Goal: Task Accomplishment & Management: Manage account settings

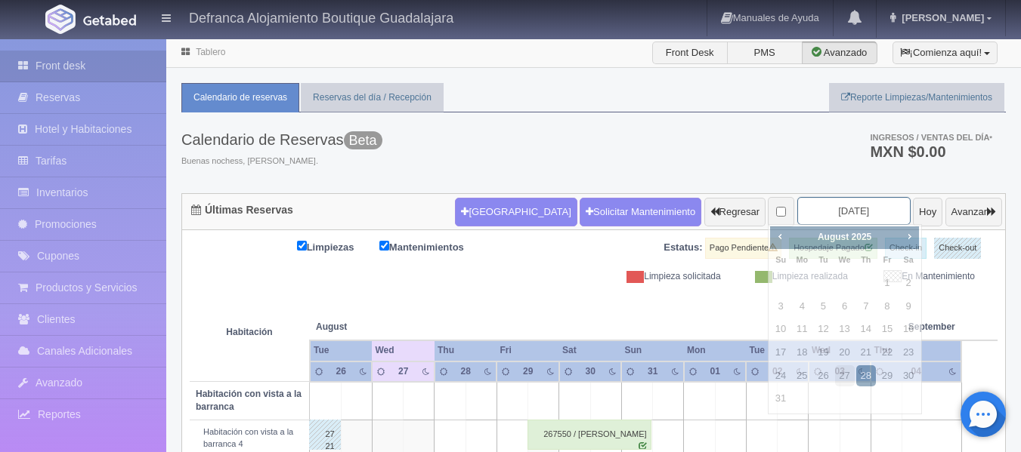
click at [862, 214] on input "[DATE]" at bounding box center [853, 211] width 113 height 28
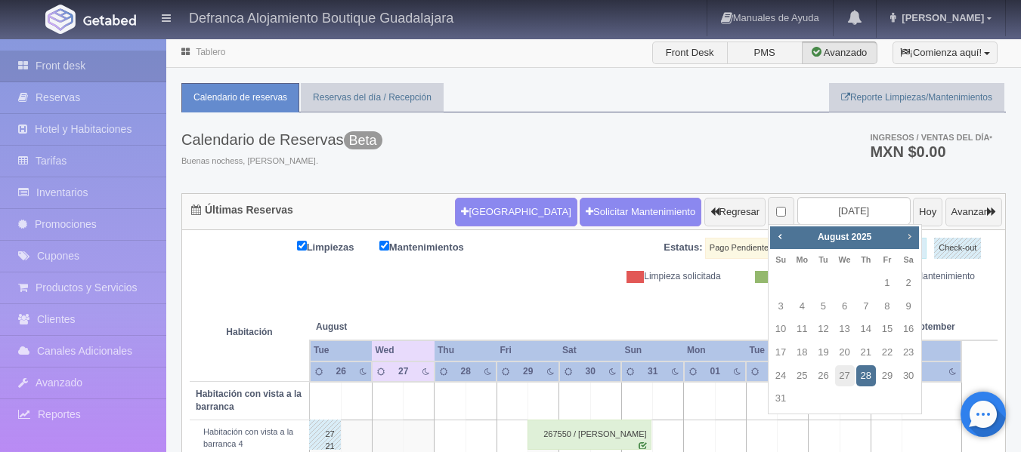
click at [908, 231] on span "Next" at bounding box center [909, 236] width 12 height 12
click at [863, 280] on link "4" at bounding box center [866, 284] width 20 height 22
type input "2025-09-04"
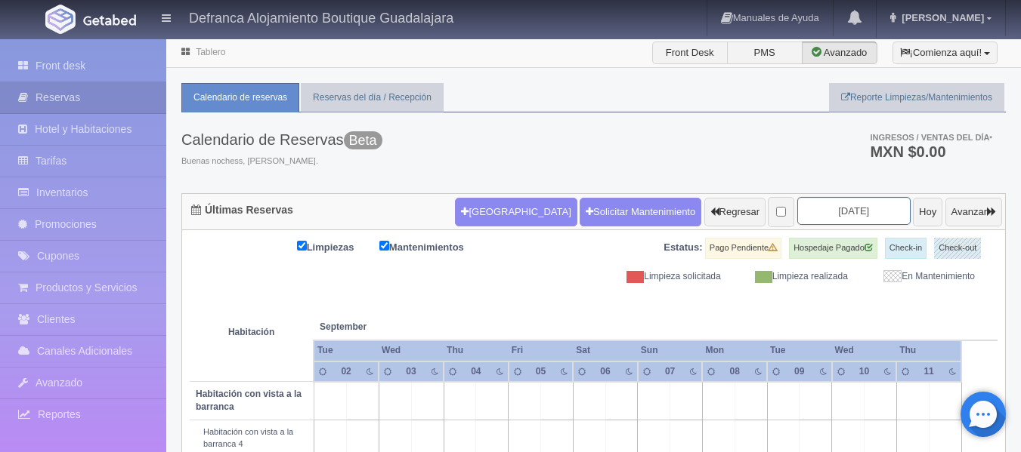
click at [860, 217] on input "[DATE]" at bounding box center [853, 211] width 113 height 28
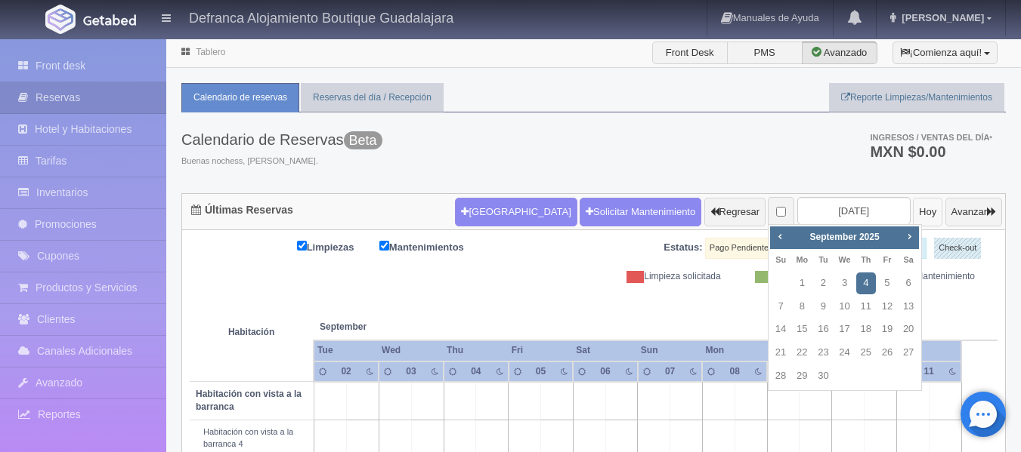
click at [913, 217] on button "Hoy" at bounding box center [927, 212] width 29 height 29
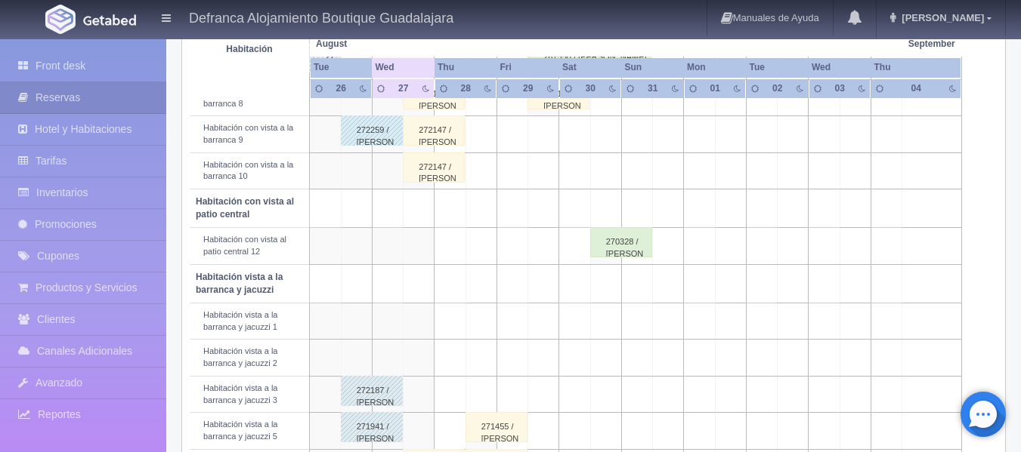
scroll to position [453, 0]
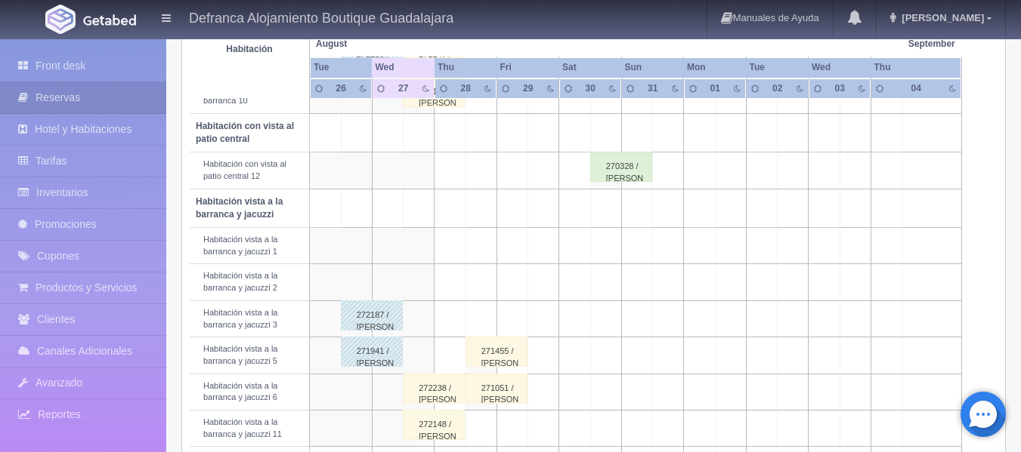
click at [511, 357] on div "271455 / Gustavo Rangel Llamas" at bounding box center [496, 352] width 62 height 30
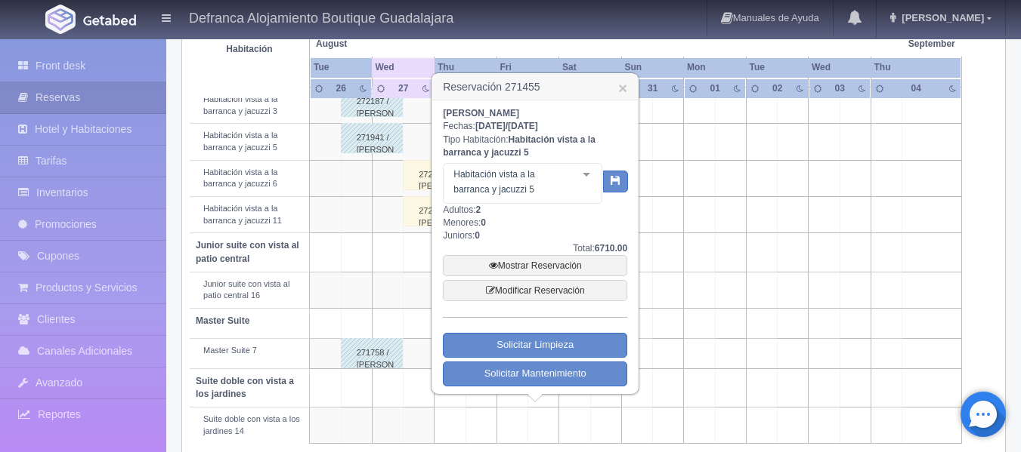
scroll to position [680, 0]
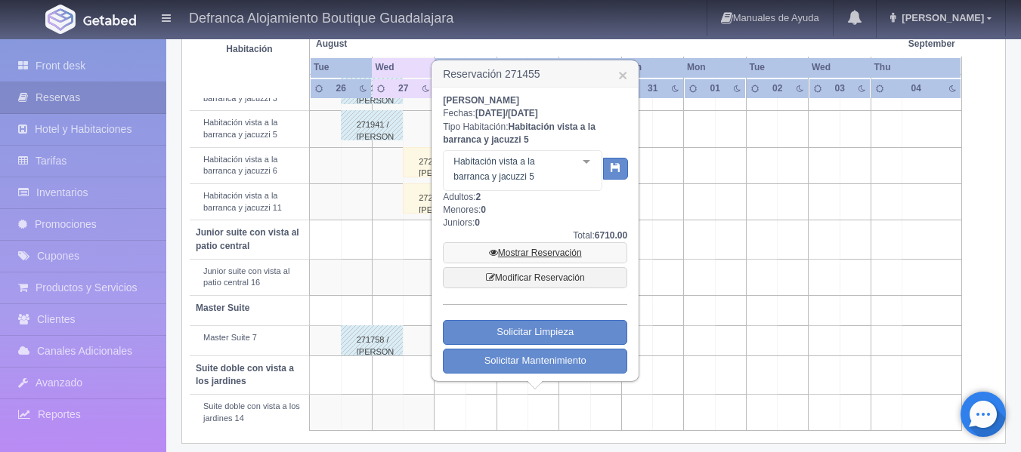
click at [531, 252] on link "Mostrar Reservación" at bounding box center [535, 252] width 184 height 21
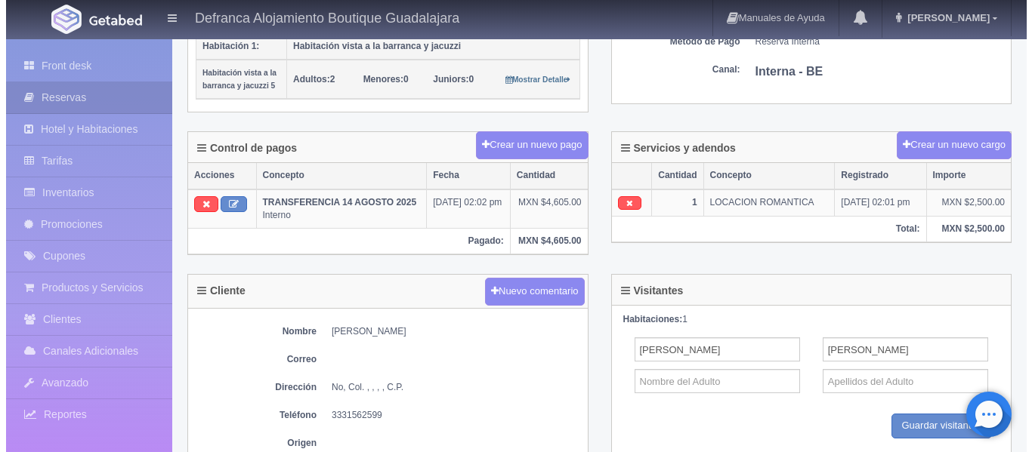
scroll to position [302, 0]
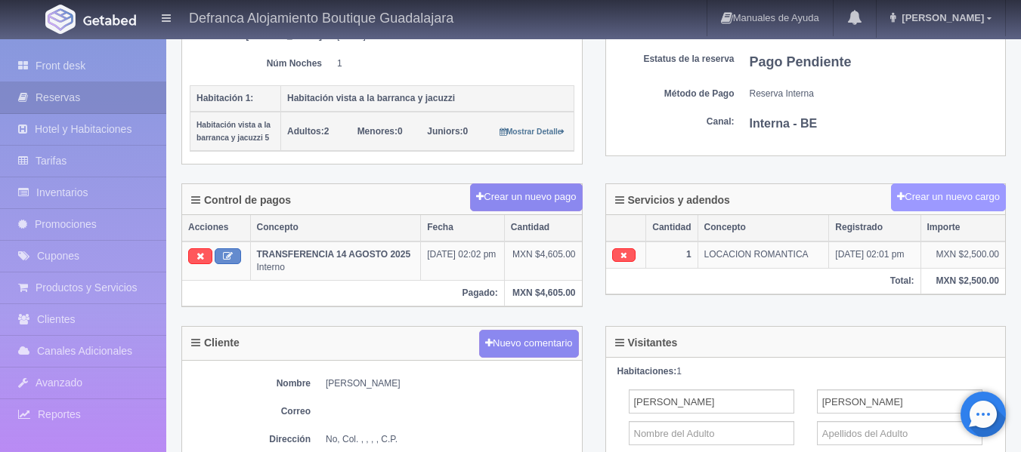
click at [951, 197] on button "Crear un nuevo cargo" at bounding box center [948, 198] width 115 height 28
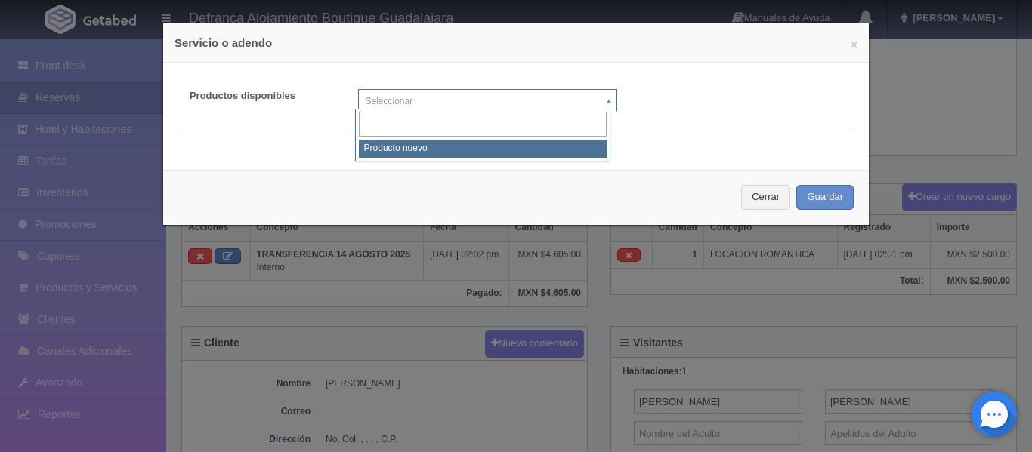
click at [602, 98] on body "Defranca Alojamiento Boutique Guadalajara Manuales de Ayuda Actualizaciones rec…" at bounding box center [516, 233] width 1032 height 995
select select "0"
type input "1"
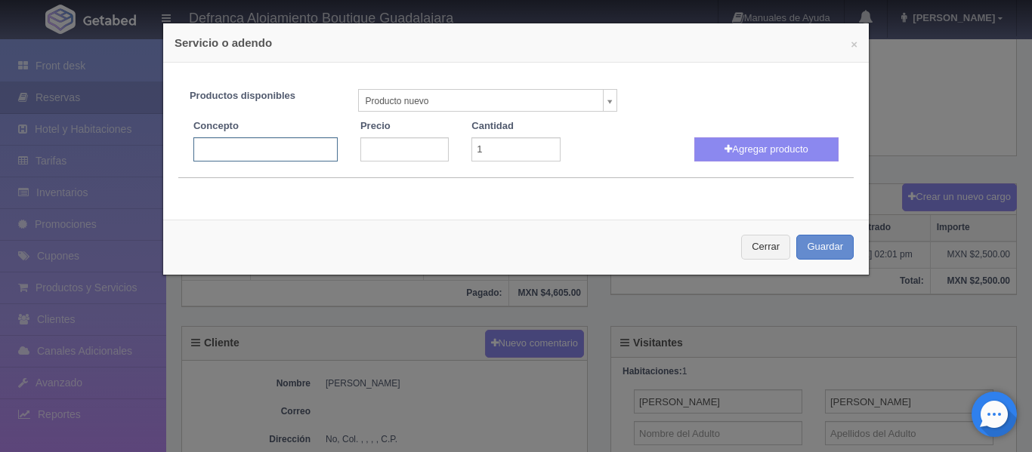
click at [286, 152] on input "text" at bounding box center [265, 149] width 144 height 24
type input "DECORACIÓN ROMÁNTICA EN HABITACIÓN"
click at [397, 151] on input "number" at bounding box center [404, 149] width 88 height 24
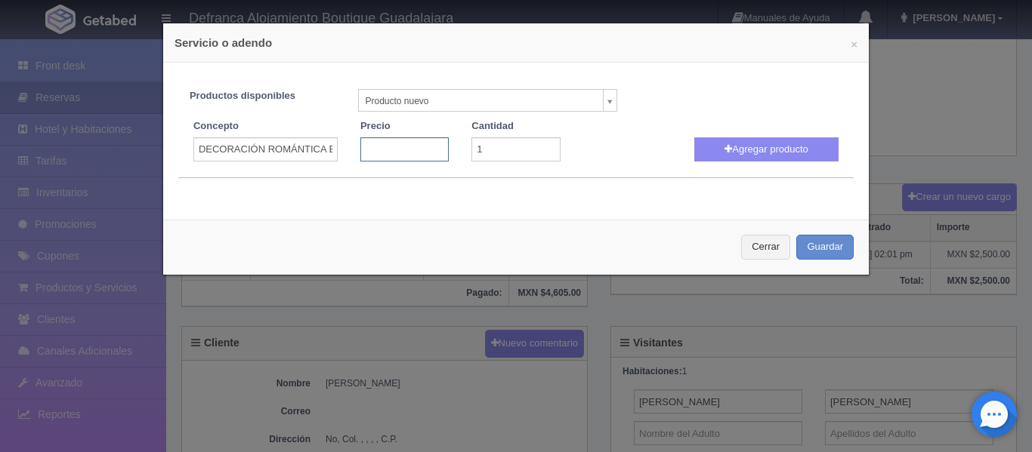
type input "2"
type input "1200"
click at [752, 151] on button "Agregar producto" at bounding box center [766, 149] width 144 height 24
select select
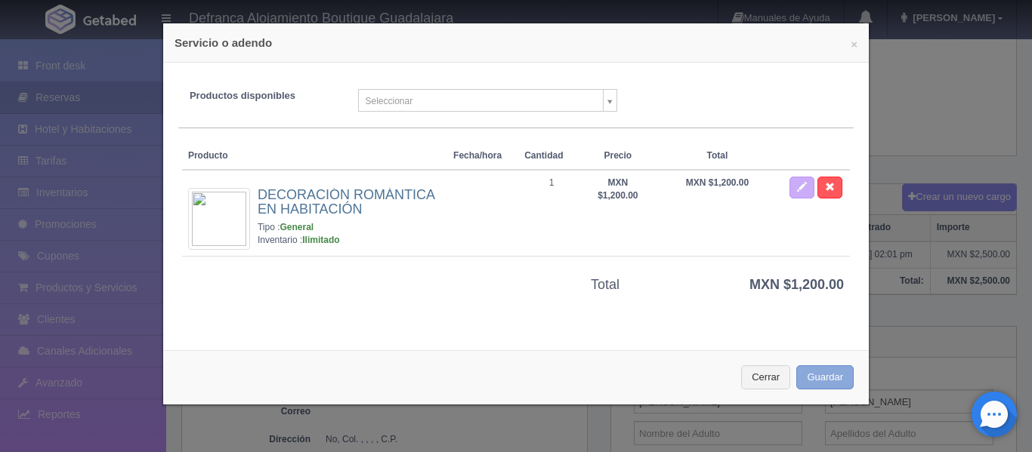
click at [811, 380] on button "Guardar" at bounding box center [824, 378] width 57 height 25
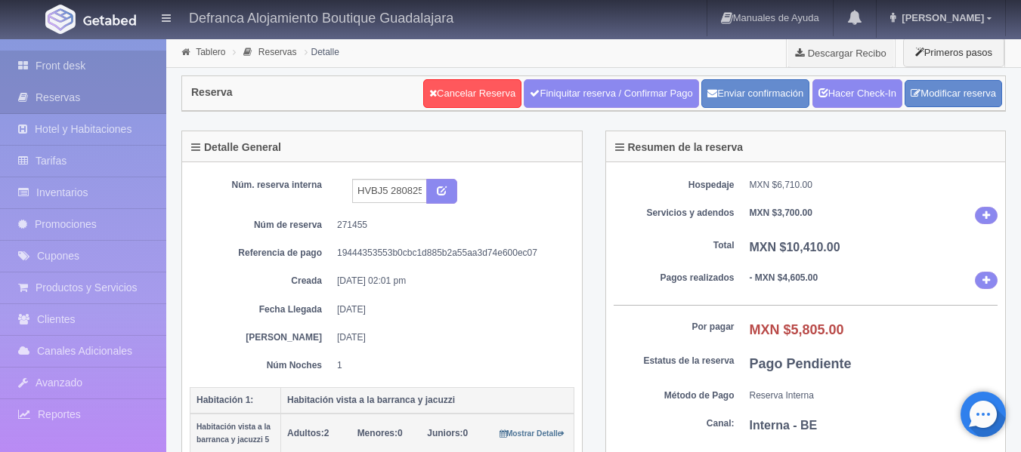
click at [61, 64] on link "Front desk" at bounding box center [83, 66] width 166 height 31
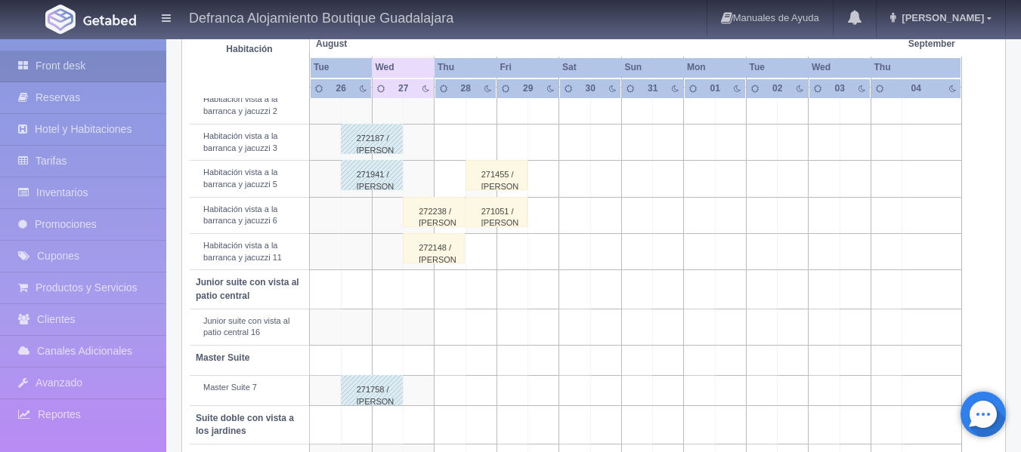
scroll to position [604, 0]
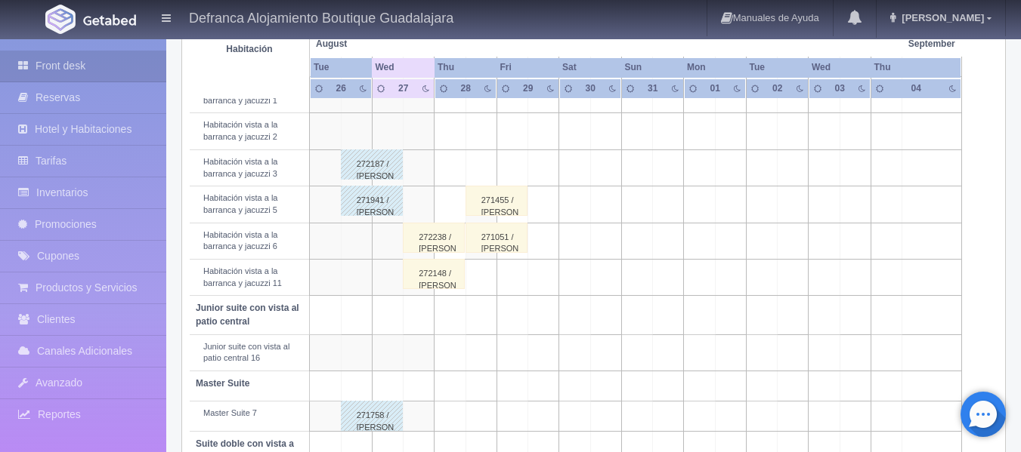
click at [514, 212] on div "271455 / [PERSON_NAME]" at bounding box center [496, 201] width 62 height 30
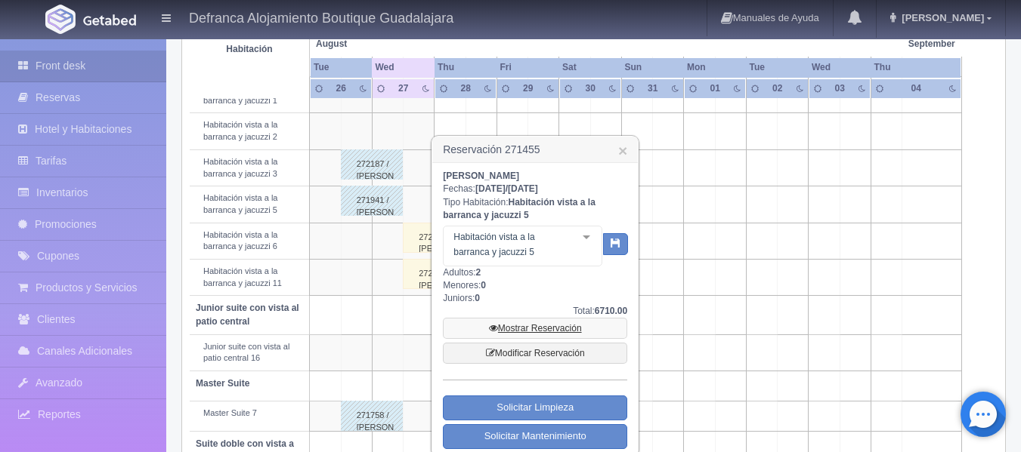
click at [531, 330] on link "Mostrar Reservación" at bounding box center [535, 328] width 184 height 21
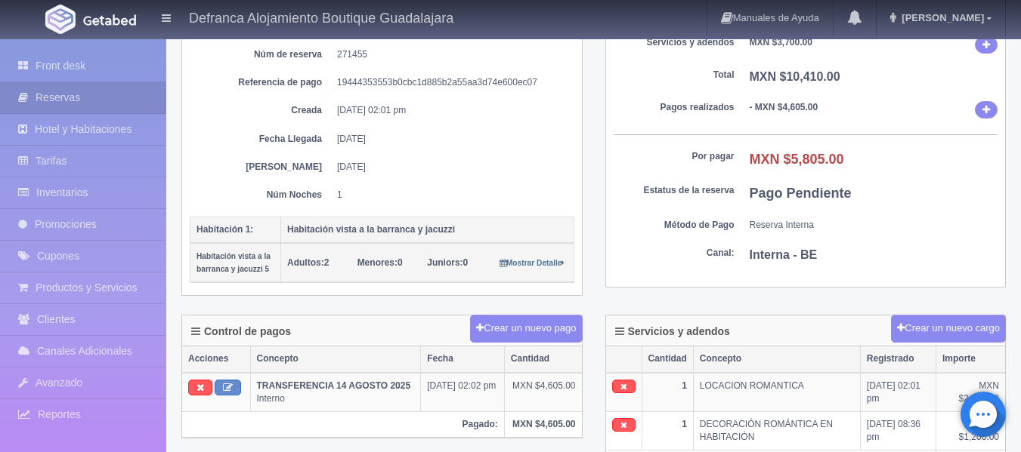
scroll to position [151, 0]
